Goal: Information Seeking & Learning: Learn about a topic

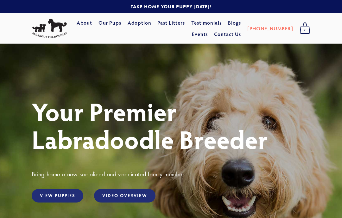
click at [122, 22] on link "Our Pups" at bounding box center [109, 22] width 23 height 11
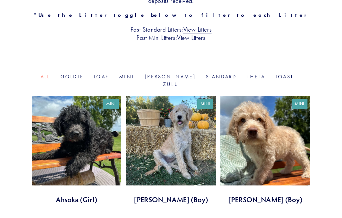
scroll to position [177, 0]
click at [135, 74] on link "Mini" at bounding box center [127, 77] width 16 height 6
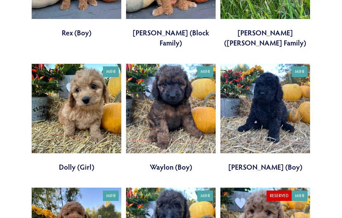
scroll to position [717, 0]
click at [92, 80] on link at bounding box center [77, 118] width 90 height 109
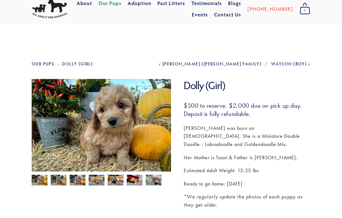
scroll to position [22, 0]
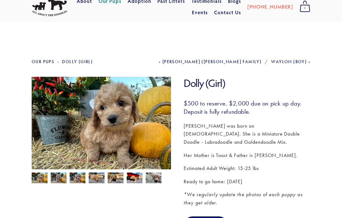
click at [116, 122] on img at bounding box center [101, 129] width 139 height 104
click at [41, 180] on img at bounding box center [40, 179] width 16 height 12
click at [60, 182] on img at bounding box center [59, 179] width 16 height 12
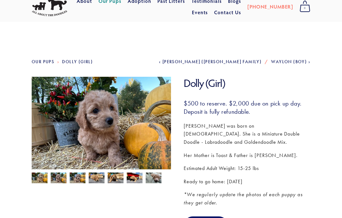
click at [153, 184] on img at bounding box center [154, 178] width 16 height 12
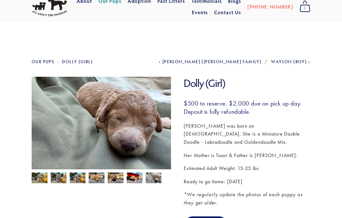
click at [135, 183] on img at bounding box center [135, 179] width 16 height 12
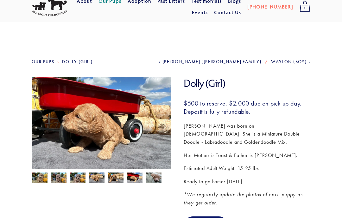
click at [116, 179] on img at bounding box center [116, 179] width 16 height 12
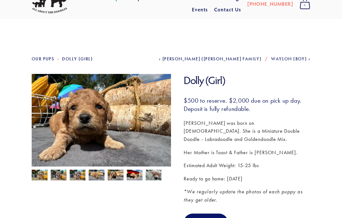
scroll to position [0, 0]
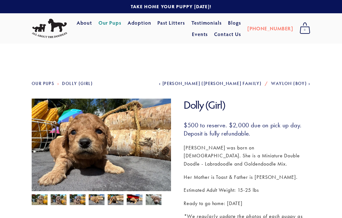
click at [151, 27] on link "Adoption" at bounding box center [140, 22] width 24 height 11
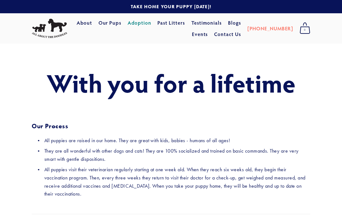
click at [208, 34] on link "Events" at bounding box center [200, 33] width 16 height 11
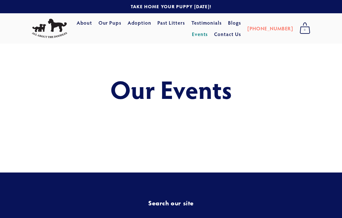
click at [222, 20] on link "Testimonials" at bounding box center [206, 22] width 31 height 11
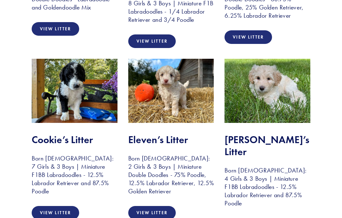
scroll to position [446, 0]
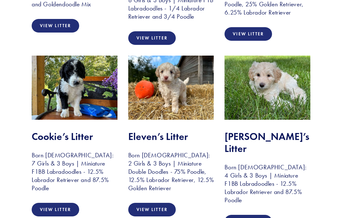
click at [64, 203] on link "View Litter" at bounding box center [55, 210] width 47 height 14
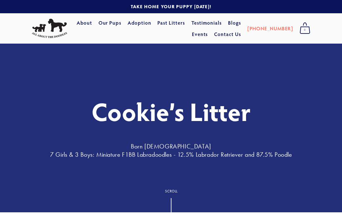
click at [122, 25] on link "Our Pups" at bounding box center [109, 22] width 23 height 11
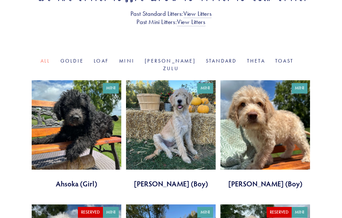
scroll to position [193, 0]
click at [135, 58] on link "Mini" at bounding box center [127, 61] width 16 height 6
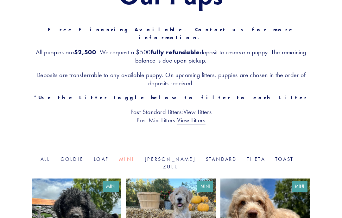
scroll to position [95, 0]
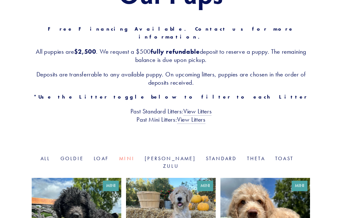
click at [197, 116] on link "View Litters" at bounding box center [191, 120] width 28 height 8
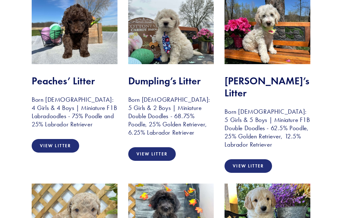
scroll to position [142, 0]
click at [59, 146] on link "View Litter" at bounding box center [55, 146] width 47 height 14
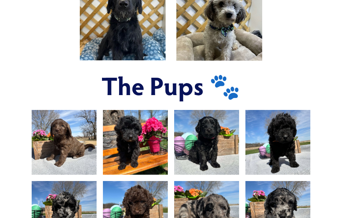
scroll to position [323, 0]
